Goal: Find specific page/section: Find specific page/section

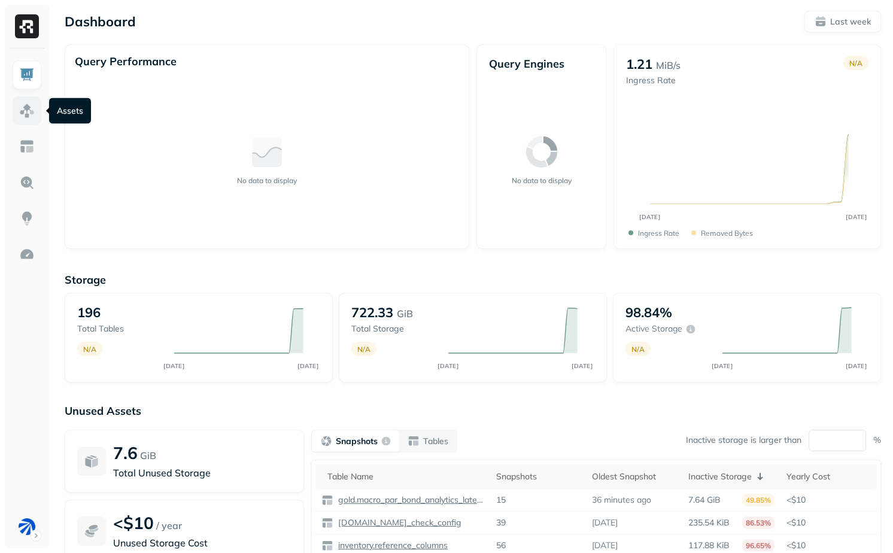
click at [31, 106] on img at bounding box center [27, 111] width 16 height 16
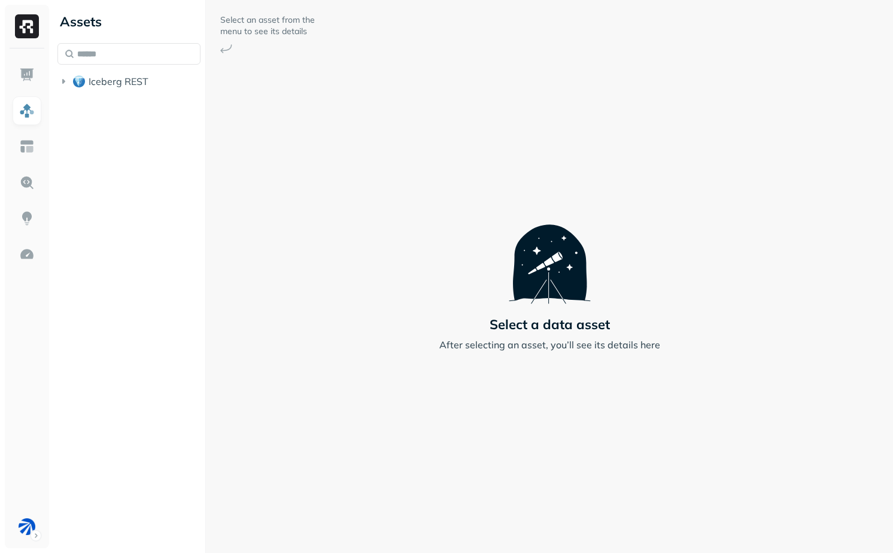
click at [122, 93] on li "Iceberg REST" at bounding box center [128, 83] width 143 height 22
click at [124, 84] on span "Iceberg REST" at bounding box center [119, 81] width 60 height 12
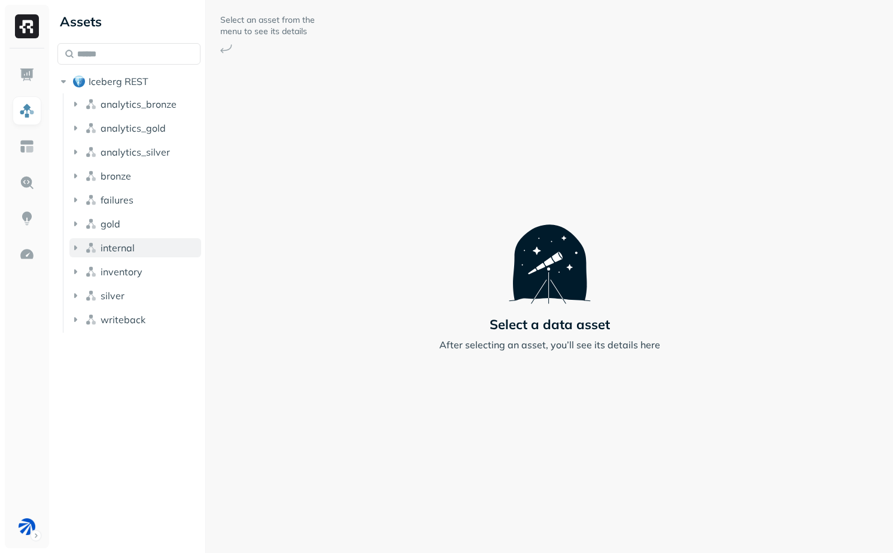
click at [134, 244] on button "internal" at bounding box center [135, 247] width 132 height 19
click at [140, 272] on button "Tables ( 5 )" at bounding box center [141, 270] width 120 height 19
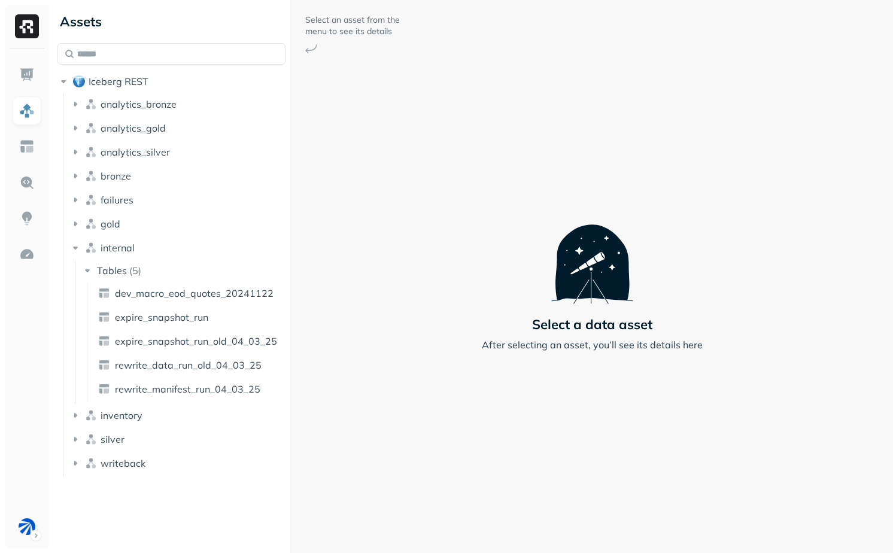
click at [291, 332] on div at bounding box center [290, 276] width 1 height 553
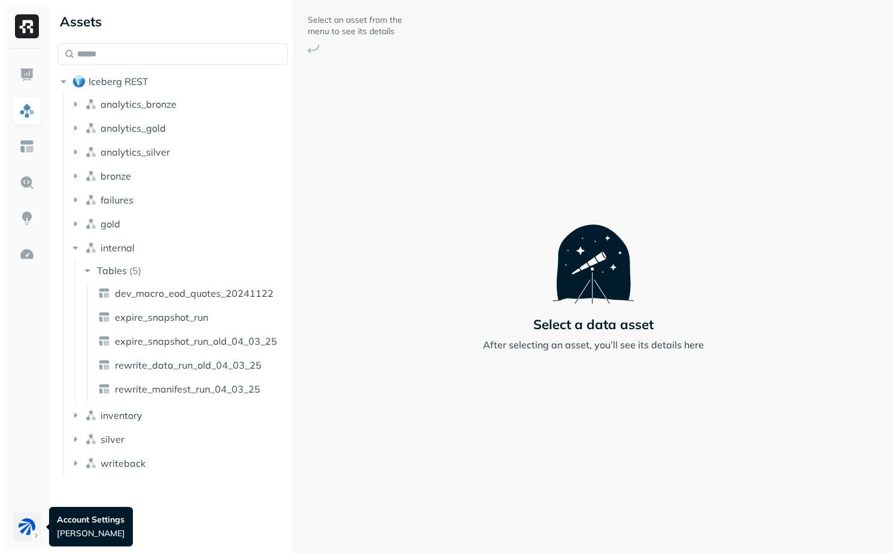
click at [35, 530] on html "Assets Iceberg REST analytics_bronze analytics_gold analytics_silver bronze fai…" at bounding box center [446, 276] width 893 height 553
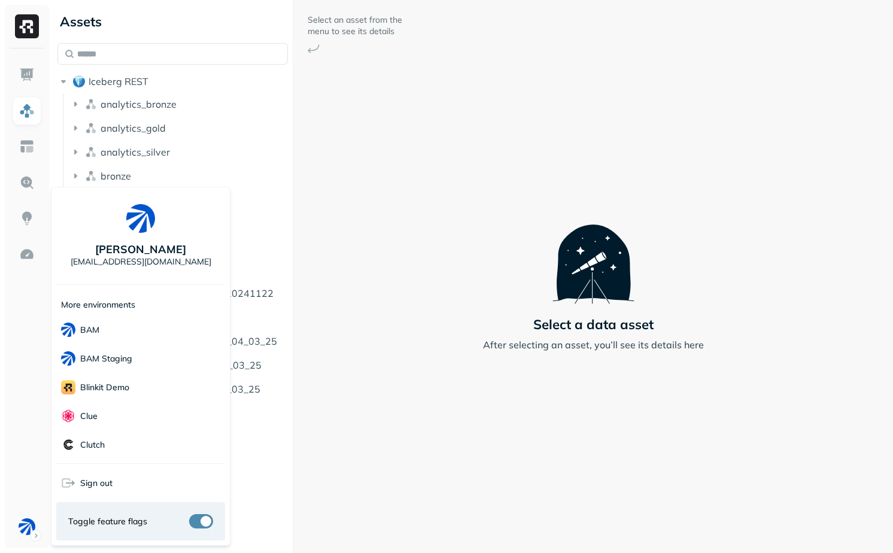
click at [353, 221] on html "Assets Iceberg REST analytics_bronze analytics_gold analytics_silver bronze fai…" at bounding box center [446, 276] width 893 height 553
